Goal: Task Accomplishment & Management: Use online tool/utility

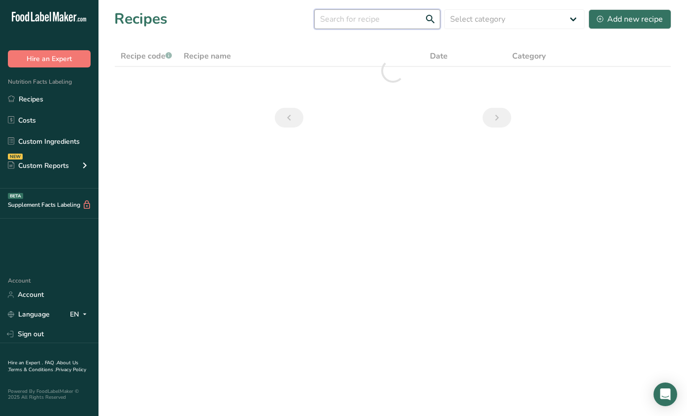
click at [366, 21] on input "text" at bounding box center [377, 19] width 126 height 20
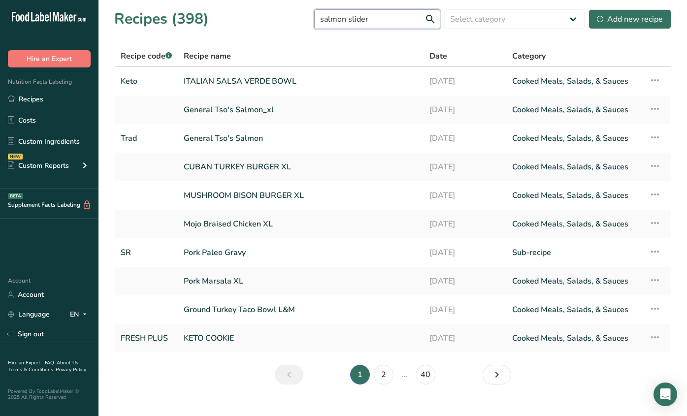
type input "salmon slider"
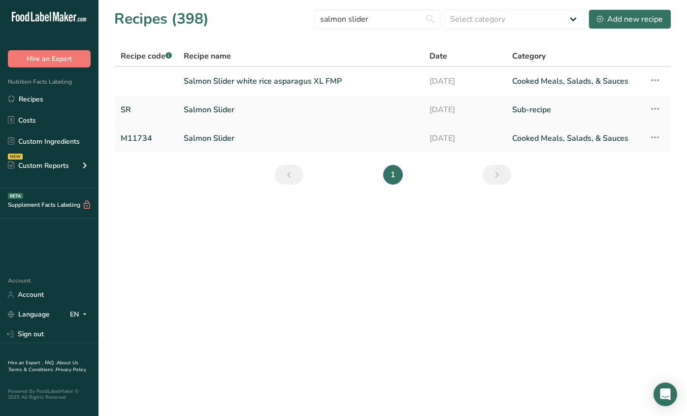
click at [273, 134] on link "Salmon Slider" at bounding box center [301, 138] width 234 height 21
click at [264, 139] on link "Salmon Slider" at bounding box center [301, 138] width 234 height 21
click at [256, 141] on link "Salmon Slider" at bounding box center [301, 138] width 234 height 21
click at [262, 132] on link "Salmon Slider" at bounding box center [301, 138] width 234 height 21
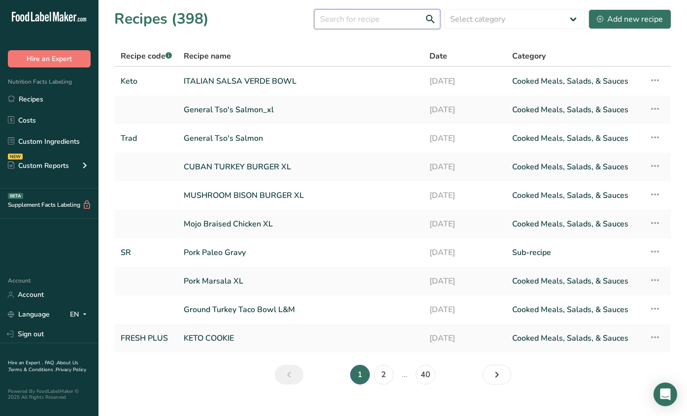
click at [354, 27] on input "text" at bounding box center [377, 19] width 126 height 20
type input "salmon slider"
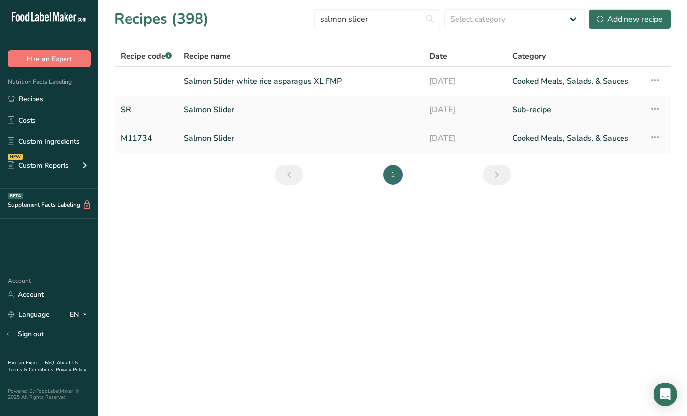
click at [264, 143] on link "Salmon Slider" at bounding box center [301, 138] width 234 height 21
click at [257, 140] on link "Salmon Slider" at bounding box center [301, 138] width 234 height 21
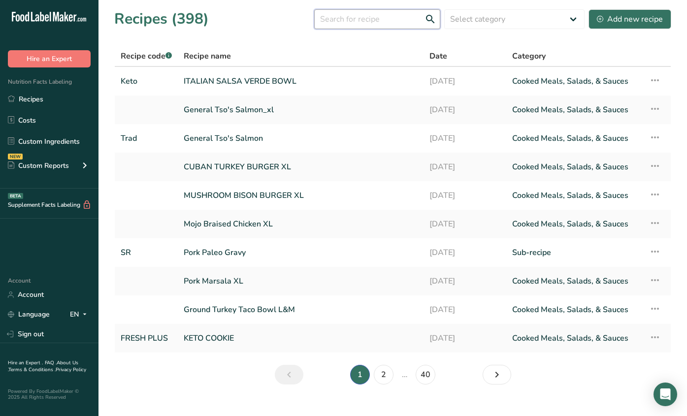
click at [372, 27] on input "text" at bounding box center [377, 19] width 126 height 20
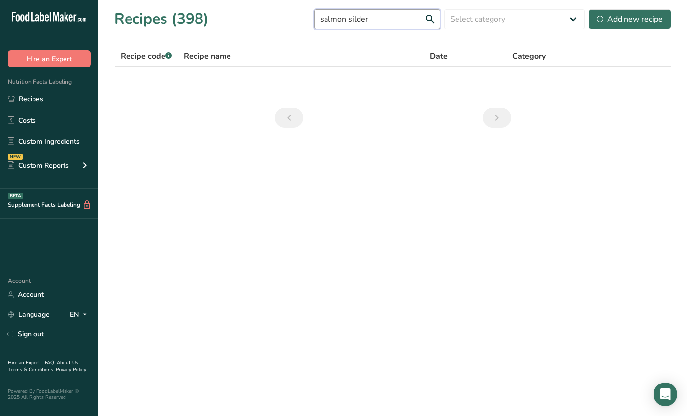
click at [379, 23] on input "salmon silder" at bounding box center [377, 19] width 126 height 20
drag, startPoint x: 359, startPoint y: 22, endPoint x: 361, endPoint y: 28, distance: 5.6
click at [359, 22] on input "salmonslider" at bounding box center [377, 19] width 126 height 20
type input "salmon slider"
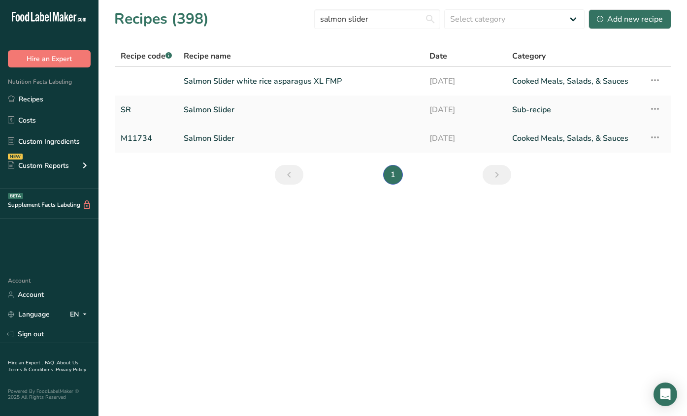
click at [258, 140] on link "Salmon Slider" at bounding box center [301, 138] width 234 height 21
click at [169, 136] on link "M11734" at bounding box center [146, 138] width 51 height 21
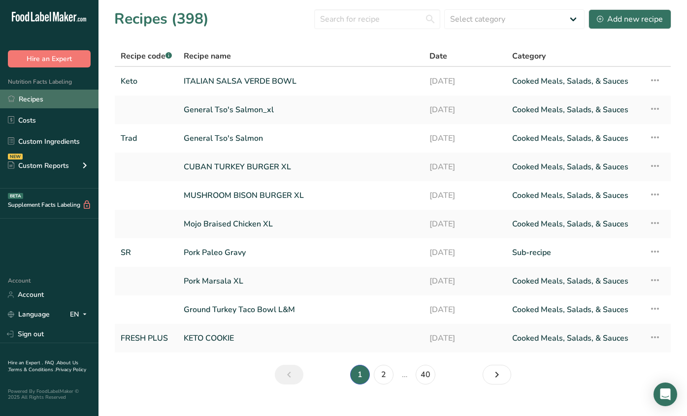
click at [41, 93] on link "Recipes" at bounding box center [49, 99] width 98 height 19
click at [349, 23] on input "text" at bounding box center [377, 19] width 126 height 20
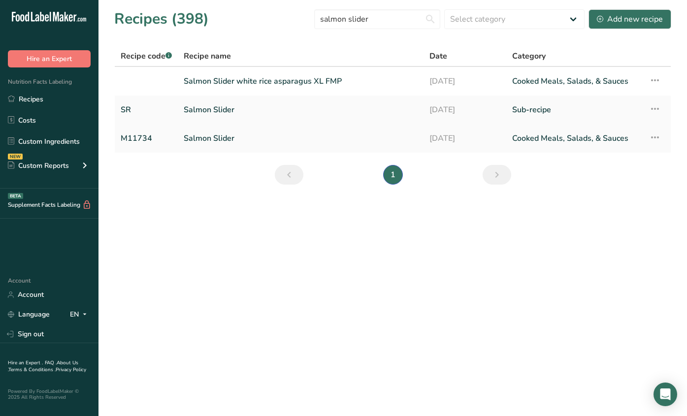
click at [264, 149] on td "Salmon Slider" at bounding box center [301, 138] width 246 height 29
click at [529, 278] on main "Recipes (398) salmon slider Select category All Baked Goods [GEOGRAPHIC_DATA] B…" at bounding box center [343, 208] width 687 height 416
click at [581, 141] on link "Cooked Meals, Salads, & Sauces" at bounding box center [574, 138] width 125 height 21
click at [131, 134] on link "M11734" at bounding box center [146, 138] width 51 height 21
click at [348, 24] on input "salmon slider" at bounding box center [377, 19] width 126 height 20
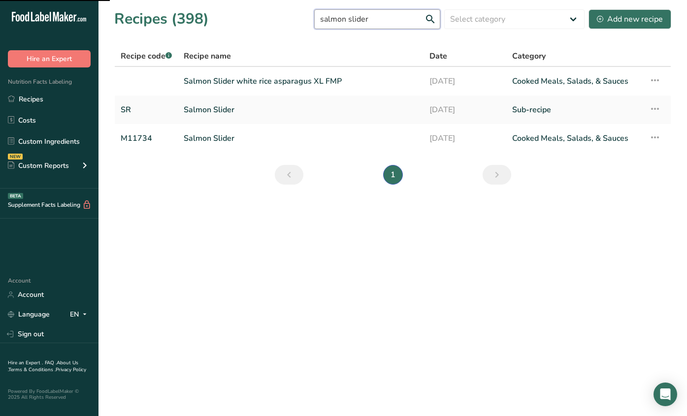
click at [348, 24] on input "salmon slider" at bounding box center [377, 19] width 126 height 20
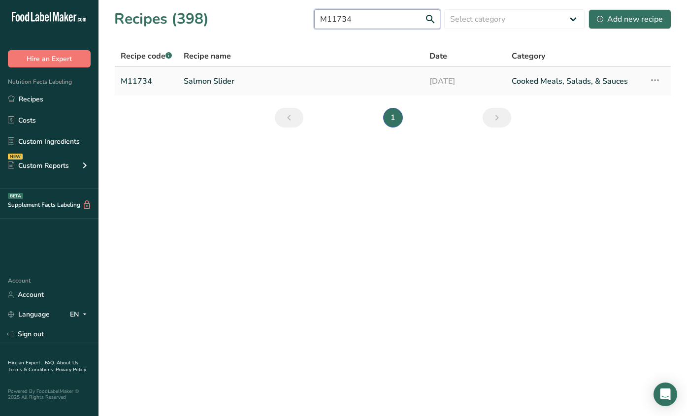
type input "M11734"
click at [246, 84] on link "Salmon Slider" at bounding box center [301, 81] width 234 height 21
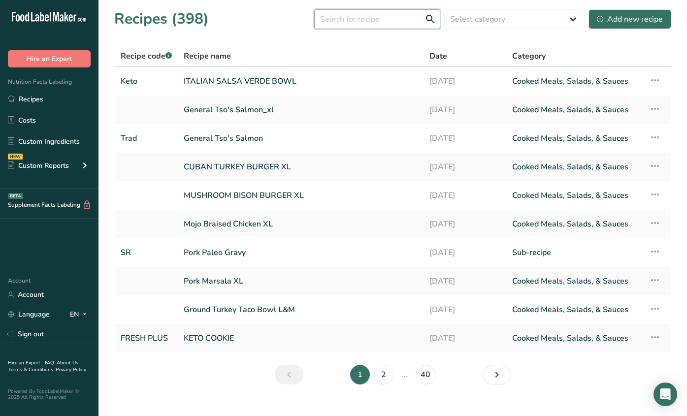
click at [372, 23] on input "text" at bounding box center [377, 19] width 126 height 20
type input "salmon slider"
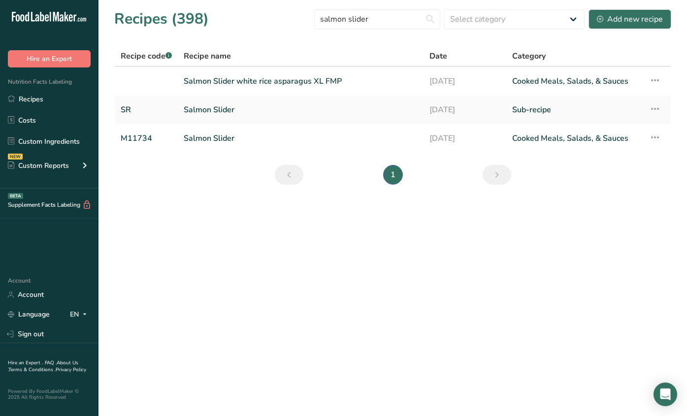
click at [183, 292] on main "Recipes (398) salmon slider Select category All Baked Goods [GEOGRAPHIC_DATA] B…" at bounding box center [343, 208] width 687 height 416
click at [589, 144] on link "Cooked Meals, Salads, & Sauces" at bounding box center [574, 138] width 125 height 21
